Goal: Task Accomplishment & Management: Use online tool/utility

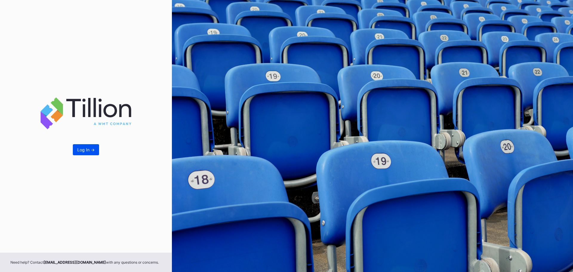
click at [82, 153] on button "Log In ->" at bounding box center [86, 149] width 26 height 11
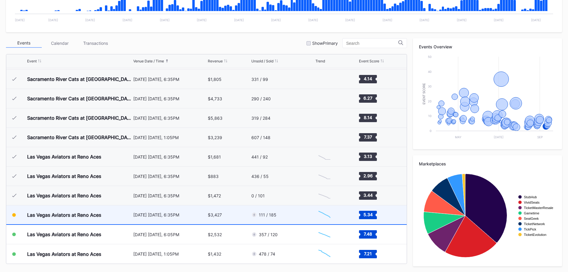
scroll to position [179, 0]
click at [87, 209] on div "Las Vegas Aviators at Reno Aces" at bounding box center [79, 214] width 105 height 19
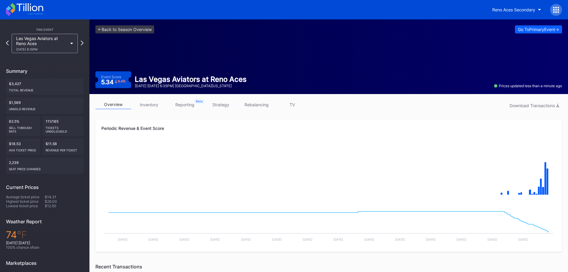
click at [152, 103] on link "inventory" at bounding box center [149, 104] width 36 height 9
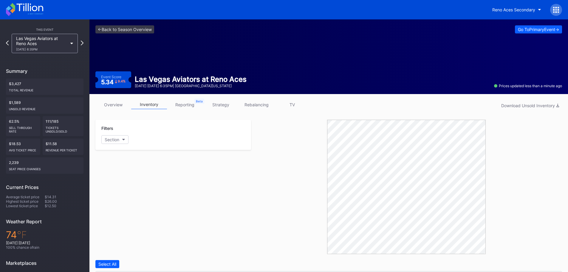
click at [248, 104] on link "rebalancing" at bounding box center [257, 104] width 36 height 9
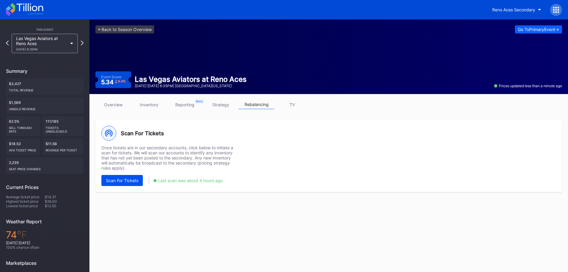
click at [121, 180] on div "Scan For Tickets" at bounding box center [122, 180] width 33 height 5
